Goal: Find contact information: Find contact information

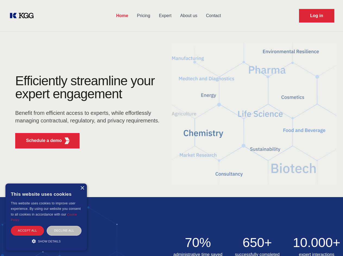
click at [171, 128] on div "Efficiently streamline your expert engagement Benefit from efficient access to …" at bounding box center [89, 113] width 165 height 78
click at [41, 141] on p "Schedule a demo" at bounding box center [44, 140] width 36 height 7
click at [82, 188] on div "× This website uses cookies This website uses cookies to improve user experienc…" at bounding box center [45, 216] width 81 height 67
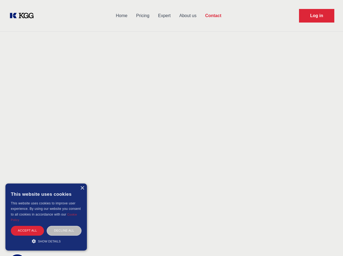
click at [27, 230] on div "Accept all" at bounding box center [27, 230] width 33 height 9
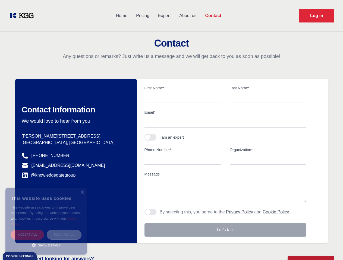
click at [64, 230] on div "Decline all" at bounding box center [64, 234] width 35 height 9
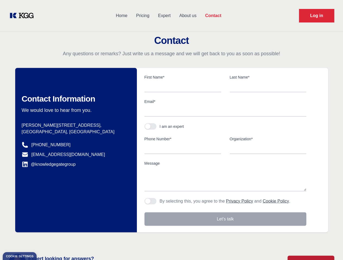
click at [46, 241] on main "Contact Any questions or remarks? Just write us a message and we will get back …" at bounding box center [171, 141] width 343 height 282
